Goal: Check status: Check status

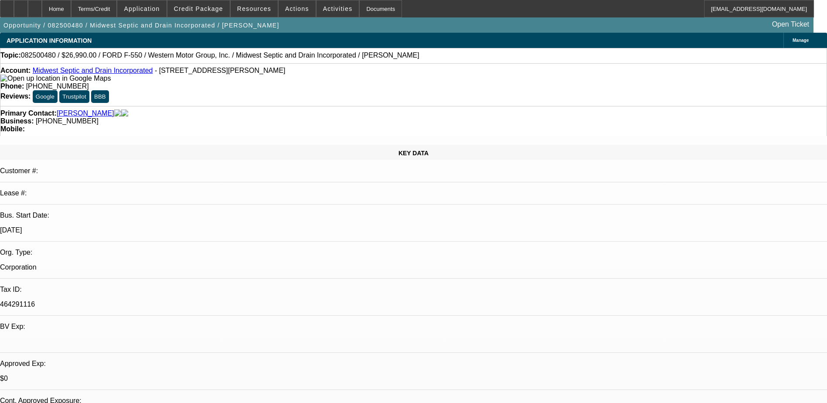
select select "0"
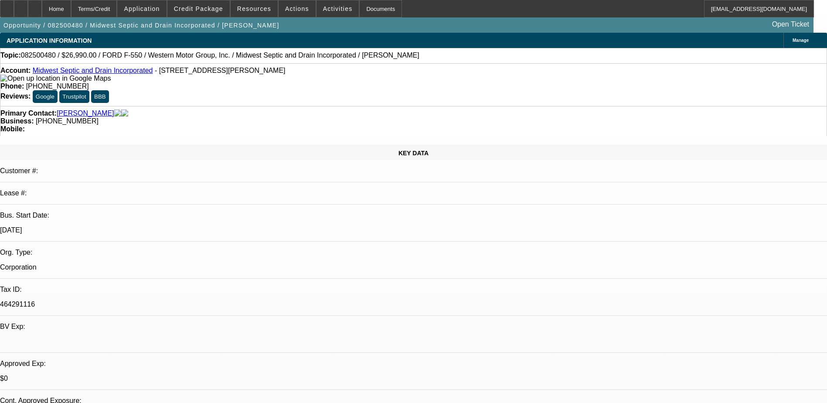
select select "0"
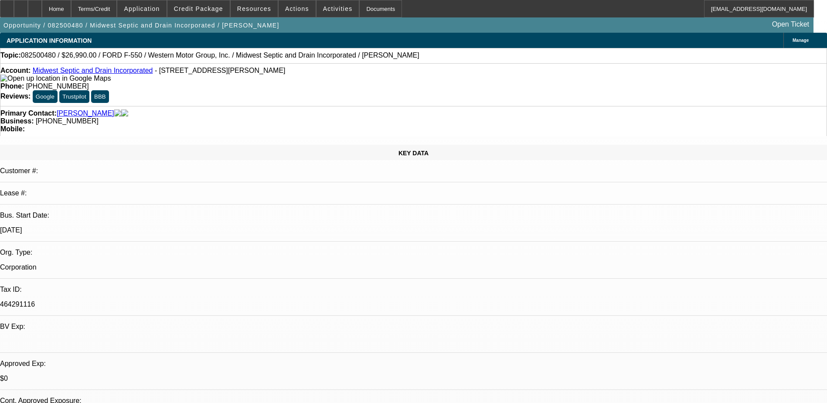
select select "0"
select select "1"
select select "6"
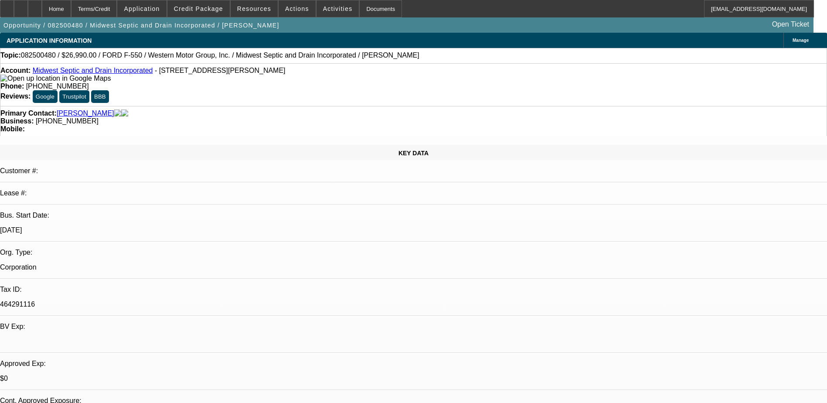
select select "1"
select select "6"
select select "1"
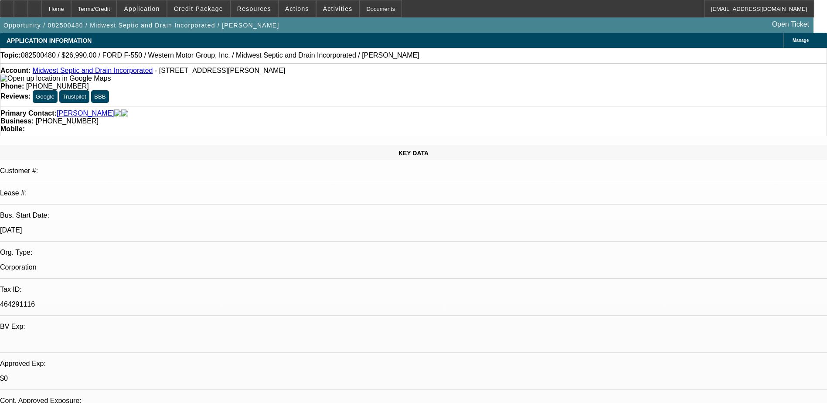
select select "6"
select select "1"
select select "6"
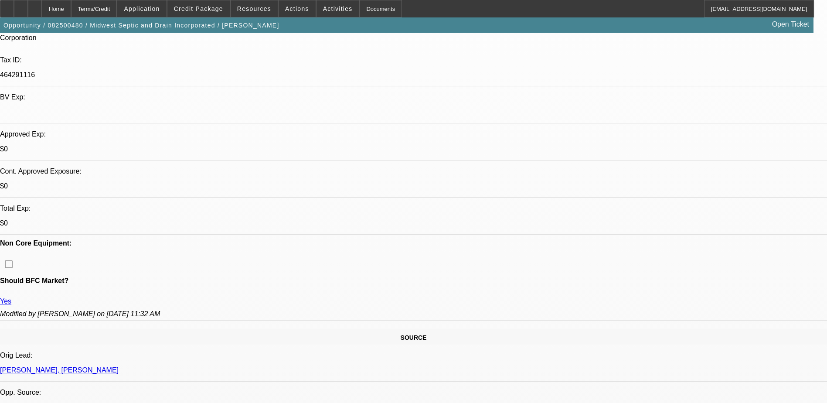
scroll to position [305, 0]
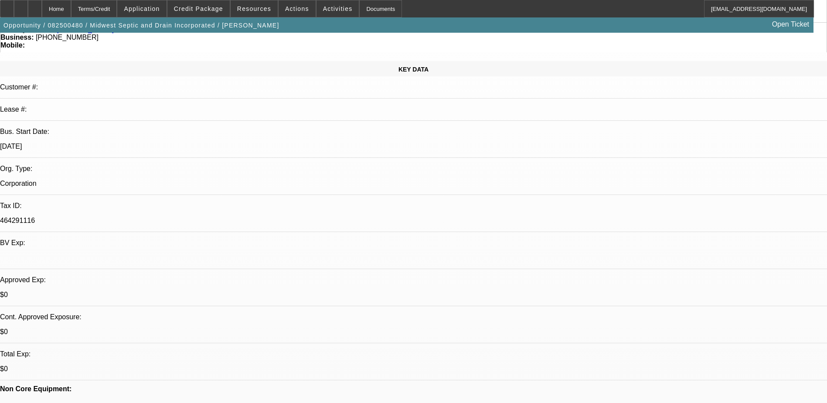
scroll to position [0, 0]
